Goal: Transaction & Acquisition: Book appointment/travel/reservation

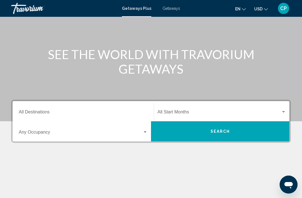
scroll to position [46, 0]
click at [91, 124] on div "Occupancy Any Occupancy" at bounding box center [83, 132] width 129 height 18
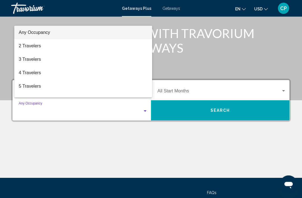
scroll to position [98, 0]
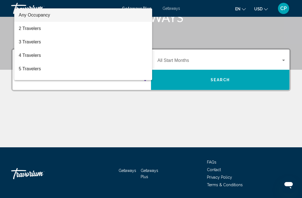
click at [59, 18] on div at bounding box center [151, 99] width 302 height 198
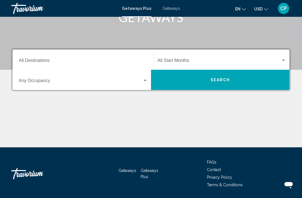
click at [32, 53] on div "Destination All Destinations" at bounding box center [83, 60] width 129 height 18
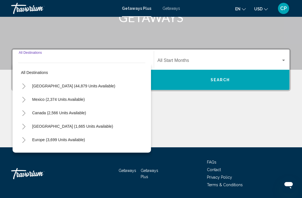
click at [13, 4] on div "Travorium" at bounding box center [39, 8] width 56 height 11
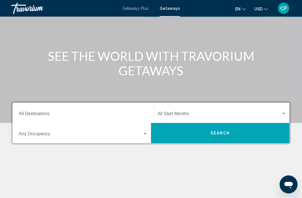
scroll to position [48, 0]
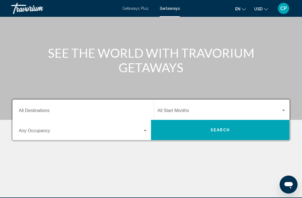
click at [38, 109] on input "Destination All Destinations" at bounding box center [83, 111] width 129 height 5
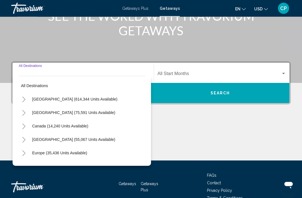
scroll to position [98, 0]
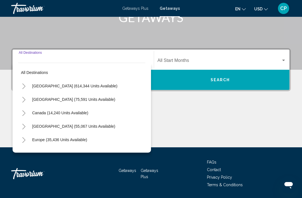
click at [59, 123] on button "[GEOGRAPHIC_DATA] (55,067 units available)" at bounding box center [73, 126] width 89 height 13
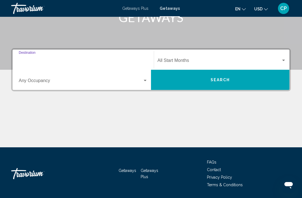
type input "**********"
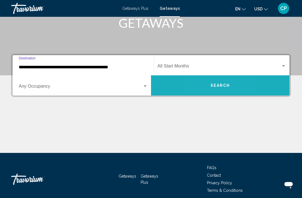
scroll to position [93, 0]
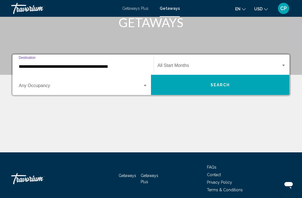
click at [273, 60] on div "Start Month All Start Months" at bounding box center [222, 65] width 129 height 18
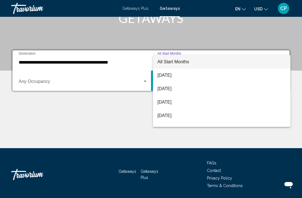
scroll to position [98, 0]
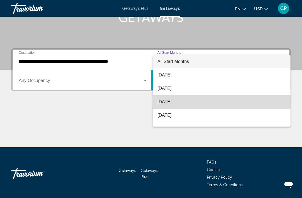
click at [170, 99] on span "[DATE]" at bounding box center [222, 101] width 129 height 13
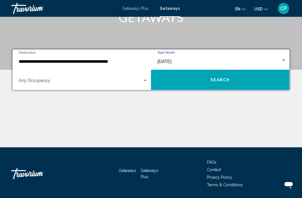
click at [217, 84] on button "Search" at bounding box center [220, 80] width 139 height 20
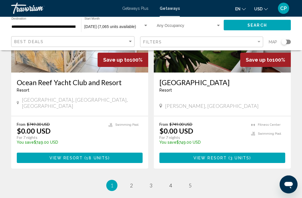
scroll to position [1074, 0]
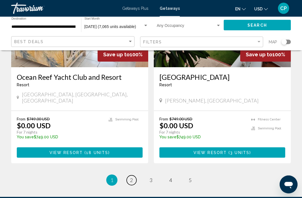
click at [128, 176] on link "page 2" at bounding box center [132, 181] width 10 height 10
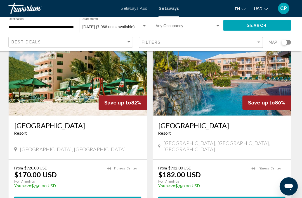
scroll to position [640, 0]
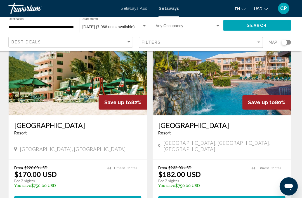
click at [60, 194] on button "View Resort ( 2 units )" at bounding box center [80, 199] width 126 height 10
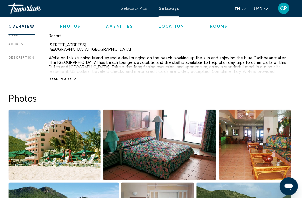
scroll to position [295, 0]
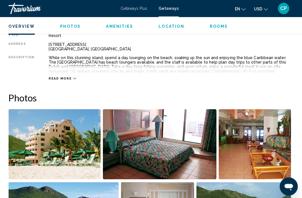
click at [67, 78] on span "Read more" at bounding box center [62, 78] width 23 height 4
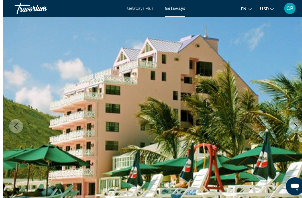
scroll to position [0, 0]
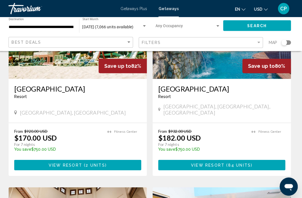
scroll to position [676, 0]
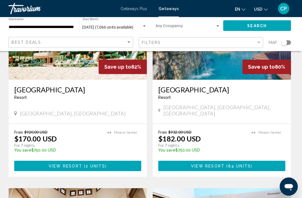
click at [199, 162] on span "View Resort" at bounding box center [208, 164] width 33 height 4
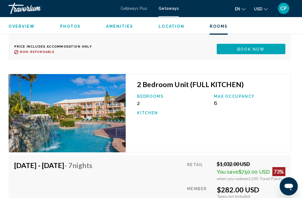
scroll to position [2137, 0]
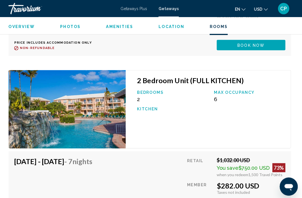
scroll to position [2138, 0]
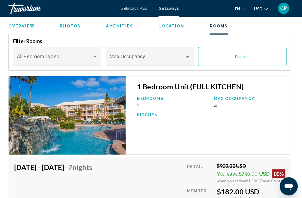
scroll to position [1041, 0]
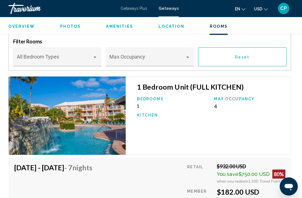
click at [57, 118] on img "Main content" at bounding box center [69, 115] width 116 height 78
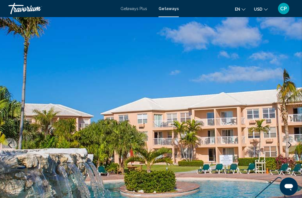
scroll to position [0, 0]
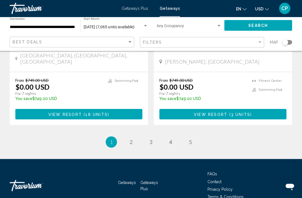
scroll to position [1114, 0]
click at [148, 136] on link "page 3" at bounding box center [151, 141] width 10 height 10
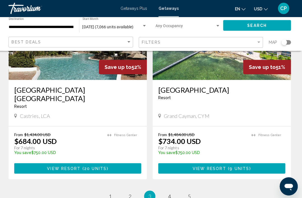
scroll to position [1078, 0]
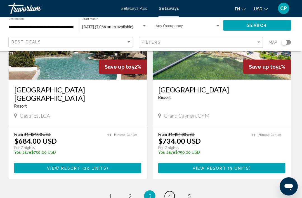
click at [166, 189] on link "page 4" at bounding box center [171, 194] width 10 height 10
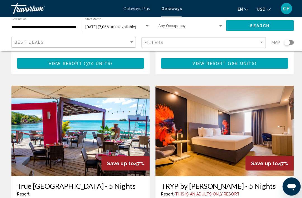
scroll to position [204, 0]
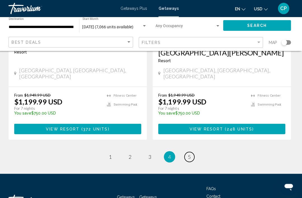
click at [189, 152] on span "5" at bounding box center [190, 155] width 3 height 6
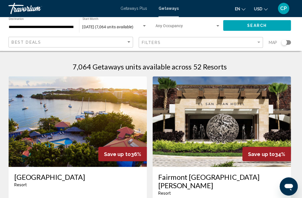
click at [54, 20] on div "**********" at bounding box center [43, 25] width 64 height 15
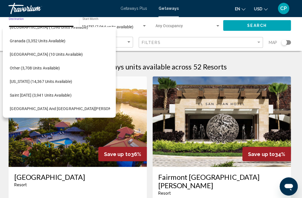
scroll to position [130, 7]
click at [23, 65] on span "Other (3,708 units available)" at bounding box center [38, 67] width 50 height 4
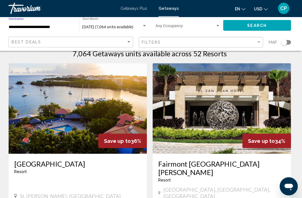
scroll to position [0, 0]
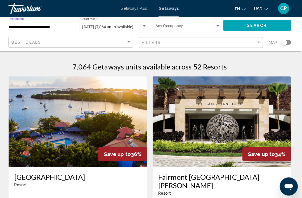
click at [29, 25] on input "**********" at bounding box center [43, 27] width 64 height 4
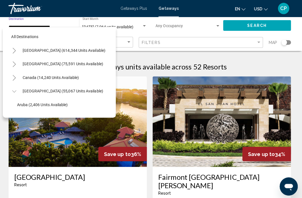
scroll to position [127, 0]
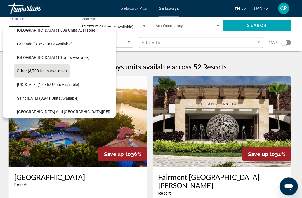
click at [32, 70] on span "Other (3,708 units available)" at bounding box center [45, 70] width 50 height 4
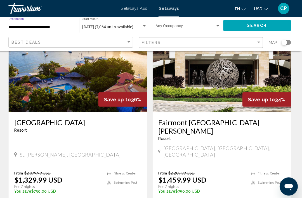
scroll to position [50, 0]
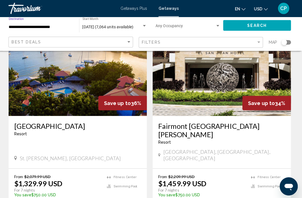
click at [26, 23] on div "**********" at bounding box center [43, 25] width 64 height 15
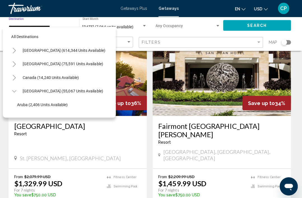
scroll to position [0, 0]
click at [32, 45] on button "[GEOGRAPHIC_DATA] (614,344 units available)" at bounding box center [66, 49] width 88 height 13
type input "**********"
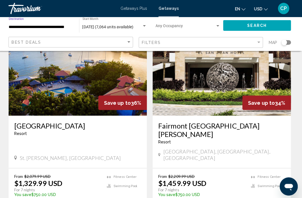
scroll to position [50, 0]
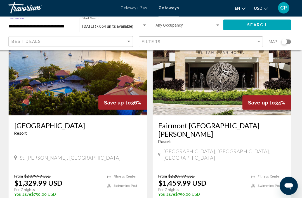
click at [35, 21] on div "**********" at bounding box center [43, 25] width 64 height 15
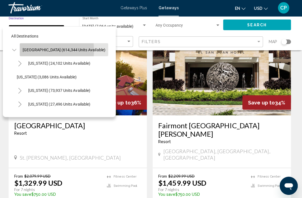
click at [35, 50] on span "[GEOGRAPHIC_DATA] (614,344 units available)" at bounding box center [66, 50] width 82 height 4
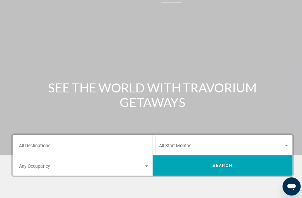
scroll to position [15, 0]
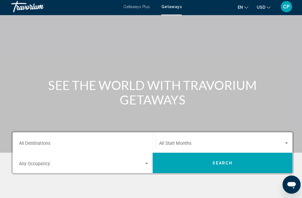
click at [172, 143] on span "Search widget" at bounding box center [220, 144] width 124 height 5
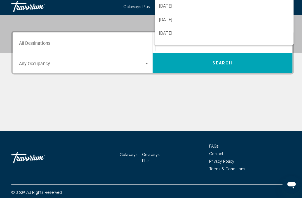
scroll to position [116, 0]
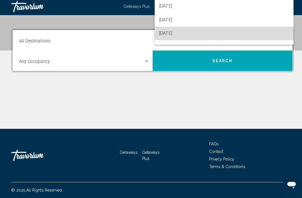
click at [167, 32] on span "[DATE]" at bounding box center [222, 34] width 129 height 13
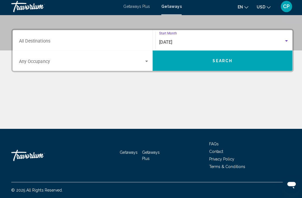
click at [33, 37] on div "Destination All Destinations" at bounding box center [83, 42] width 129 height 18
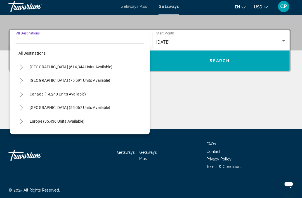
click at [36, 108] on span "[GEOGRAPHIC_DATA] (55,067 units available)" at bounding box center [72, 108] width 80 height 4
type input "**********"
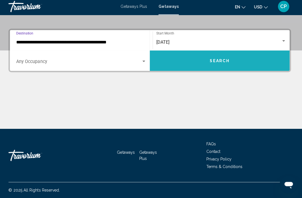
click at [183, 62] on button "Search" at bounding box center [220, 62] width 139 height 20
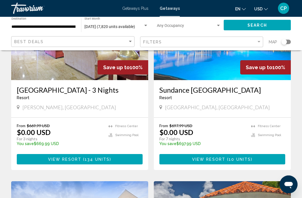
scroll to position [474, 0]
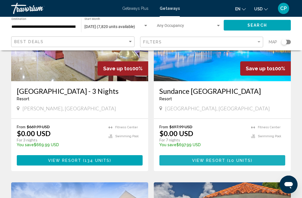
click at [181, 162] on button "View Resort ( 10 units )" at bounding box center [223, 160] width 126 height 10
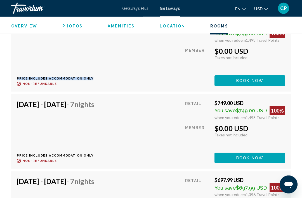
scroll to position [1065, 0]
click at [235, 9] on button "Book now" at bounding box center [250, 3] width 71 height 10
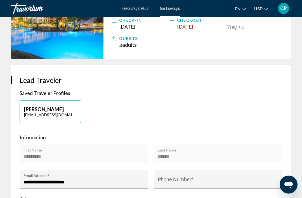
scroll to position [194, 0]
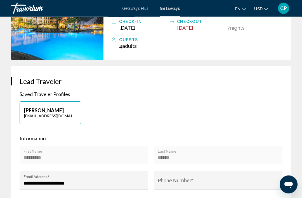
click at [193, 181] on input "Phone Number *" at bounding box center [218, 184] width 121 height 6
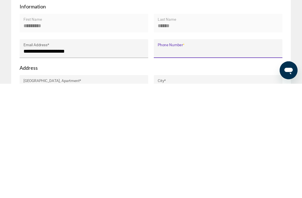
click at [104, 198] on input "**********" at bounding box center [84, 201] width 121 height 6
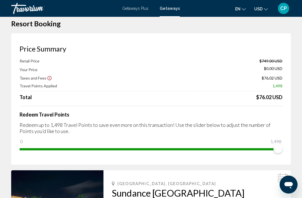
scroll to position [0, 0]
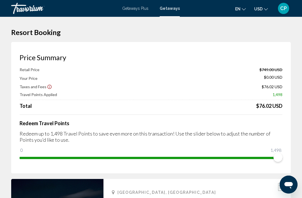
type input "**********"
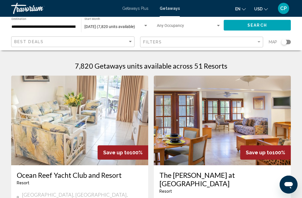
click at [11, 156] on img "Main content" at bounding box center [79, 121] width 137 height 90
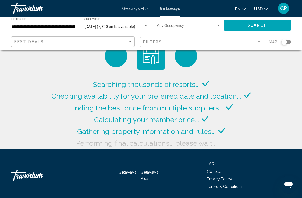
click at [34, 22] on div "**********" at bounding box center [43, 25] width 64 height 15
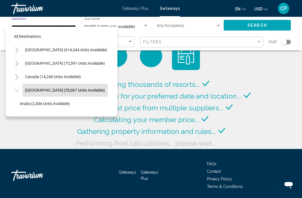
scroll to position [20, 7]
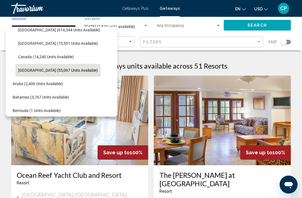
click at [22, 113] on button "Bermuda (1 units available)" at bounding box center [37, 110] width 54 height 13
type input "**********"
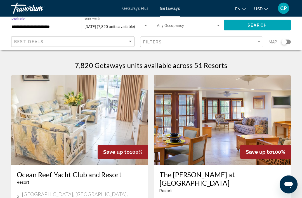
scroll to position [0, 0]
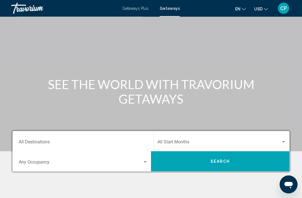
scroll to position [18, 0]
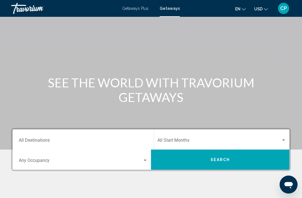
click at [169, 140] on span "Search widget" at bounding box center [220, 141] width 124 height 5
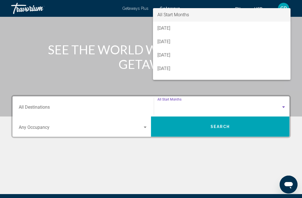
scroll to position [98, 0]
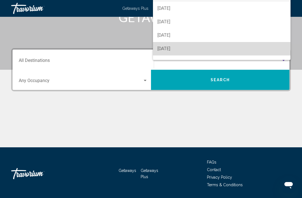
click at [159, 55] on span "[DATE]" at bounding box center [222, 48] width 129 height 13
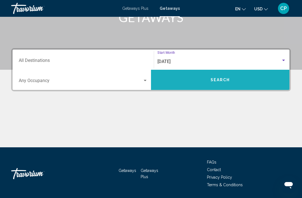
click at [169, 84] on button "Search" at bounding box center [220, 80] width 139 height 20
